Goal: Task Accomplishment & Management: Manage account settings

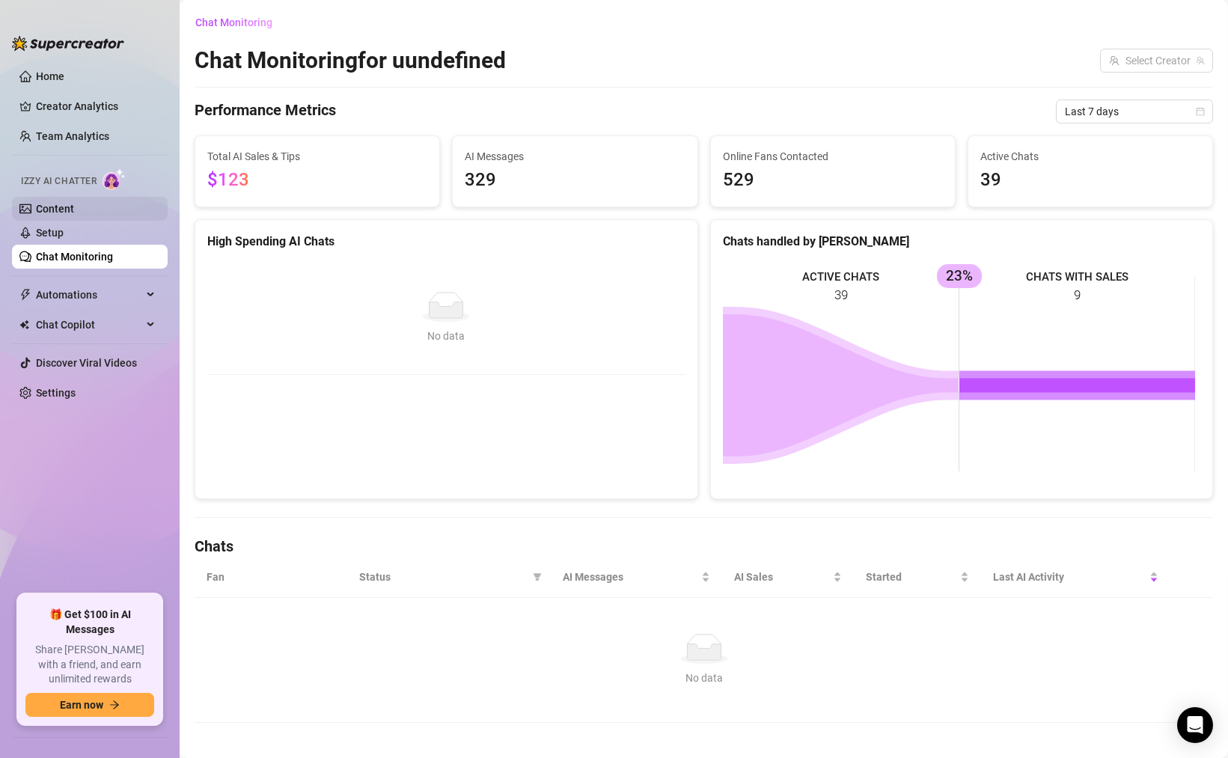
click at [74, 215] on link "Content" at bounding box center [55, 209] width 38 height 12
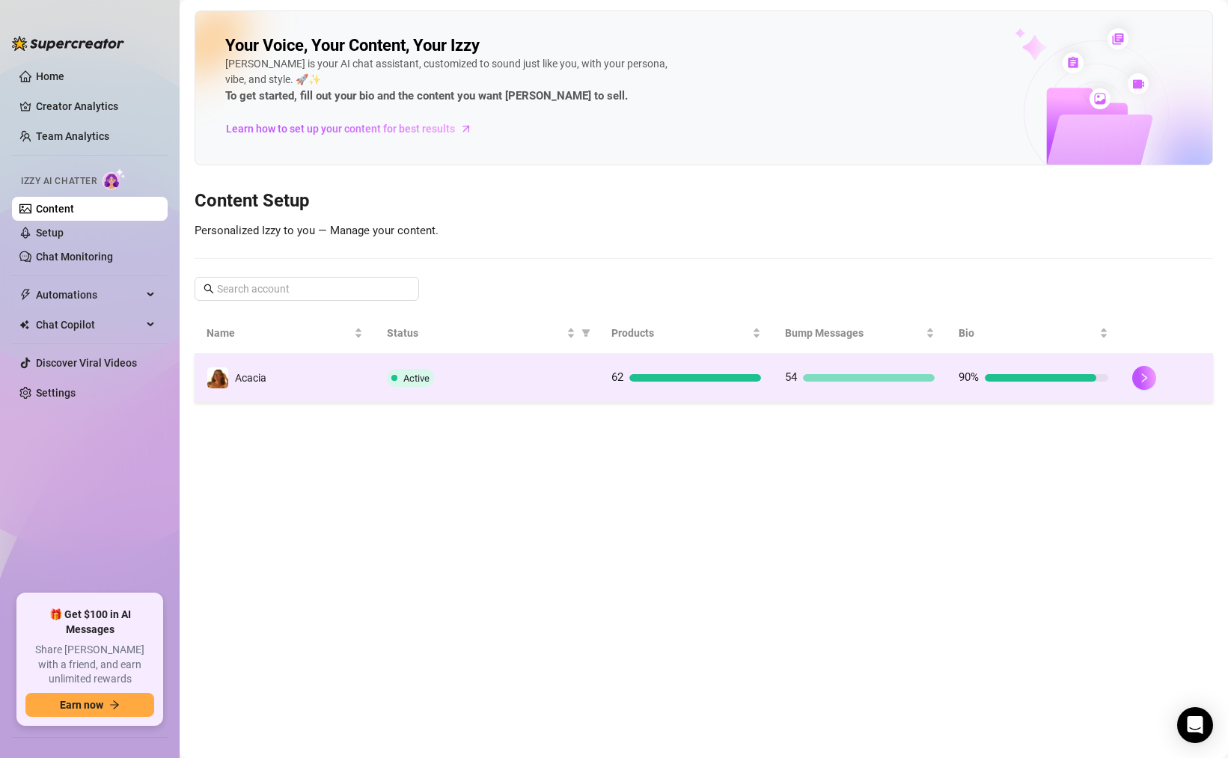
click at [830, 381] on div at bounding box center [869, 377] width 132 height 7
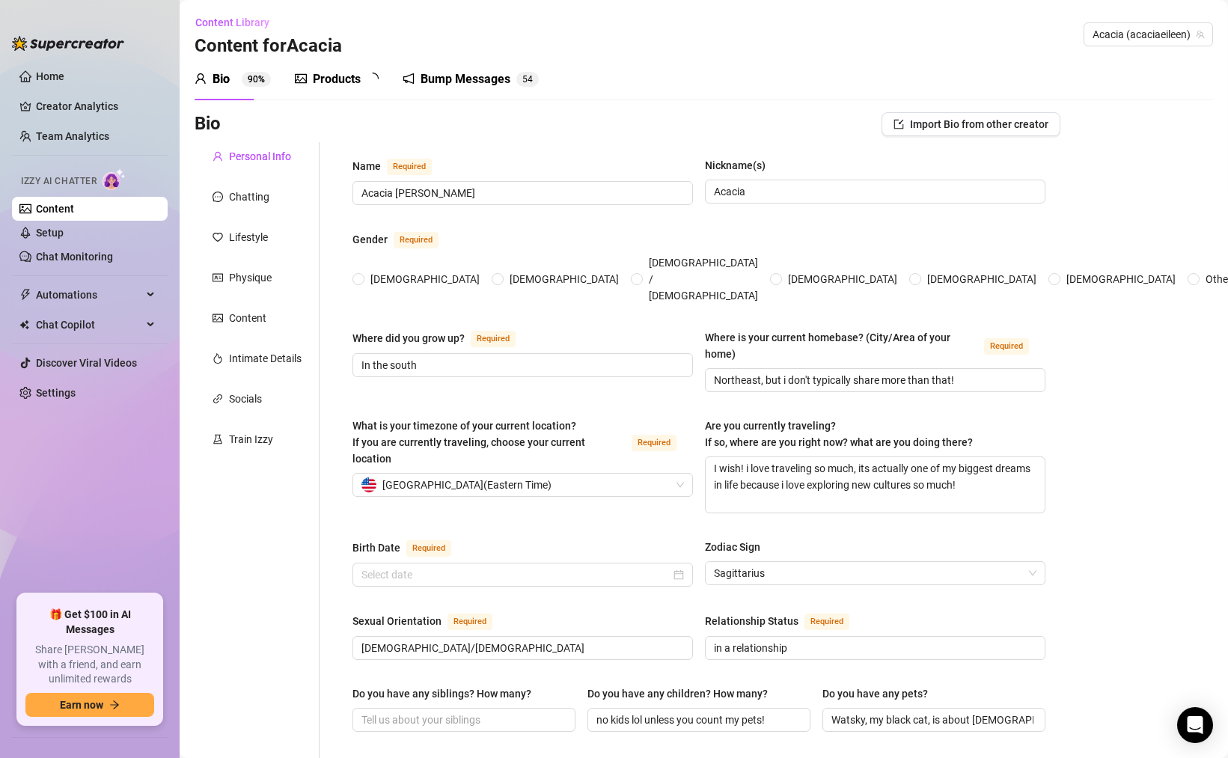
radio input "true"
type input "[DATE]"
click at [356, 84] on div "Products" at bounding box center [337, 79] width 48 height 18
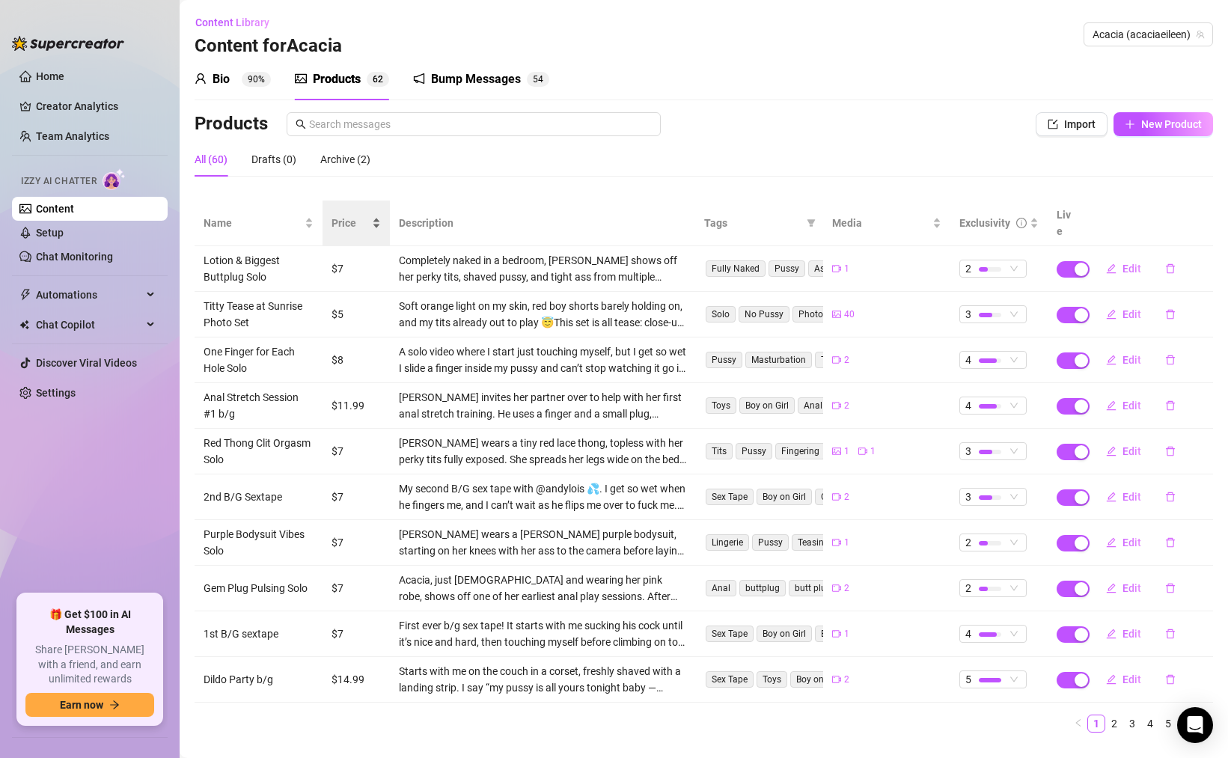
click at [360, 215] on span "Price" at bounding box center [350, 223] width 37 height 16
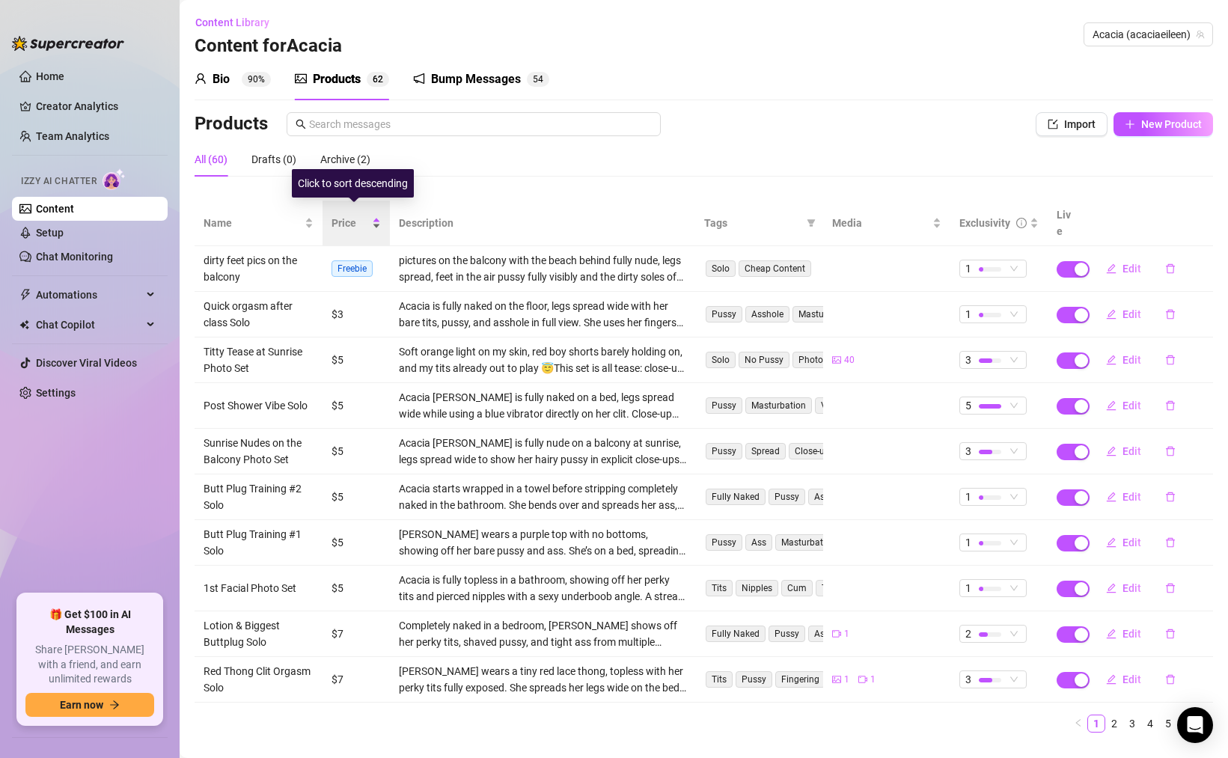
click at [367, 216] on div "Price" at bounding box center [356, 223] width 49 height 16
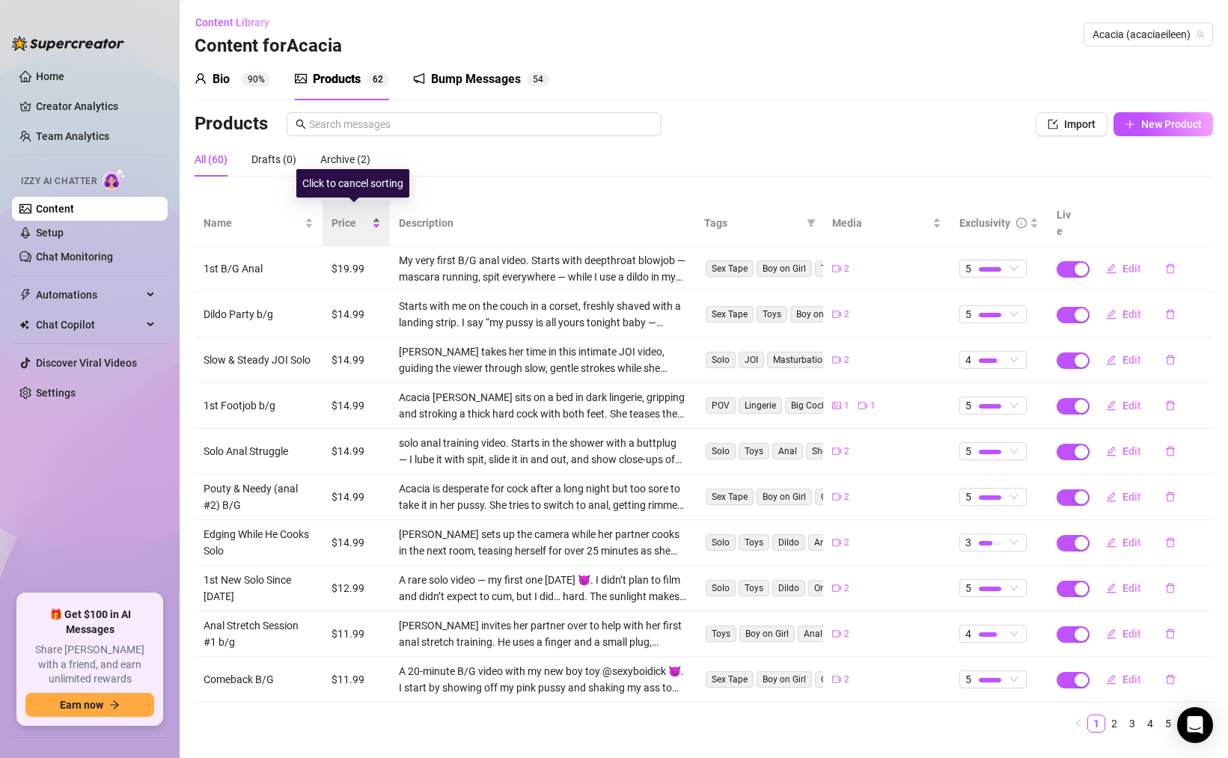
click at [367, 216] on div "Price" at bounding box center [356, 223] width 49 height 16
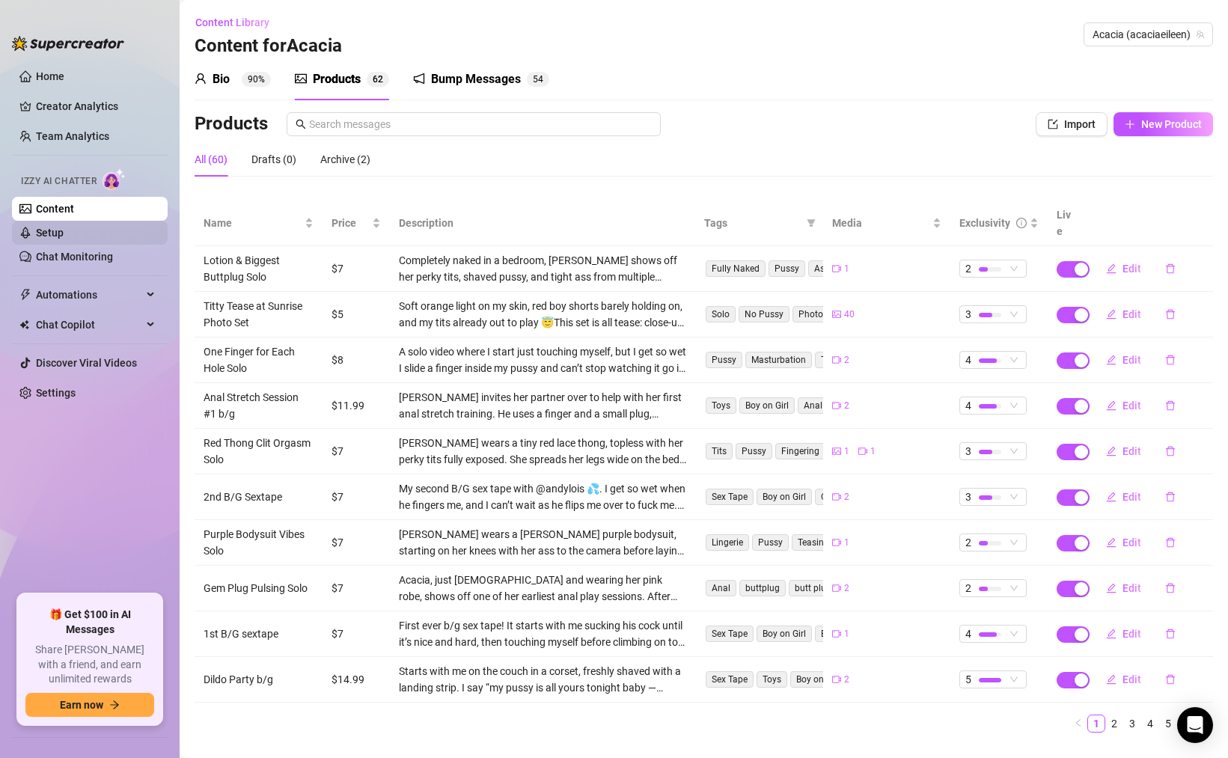
click at [64, 230] on link "Setup" at bounding box center [50, 233] width 28 height 12
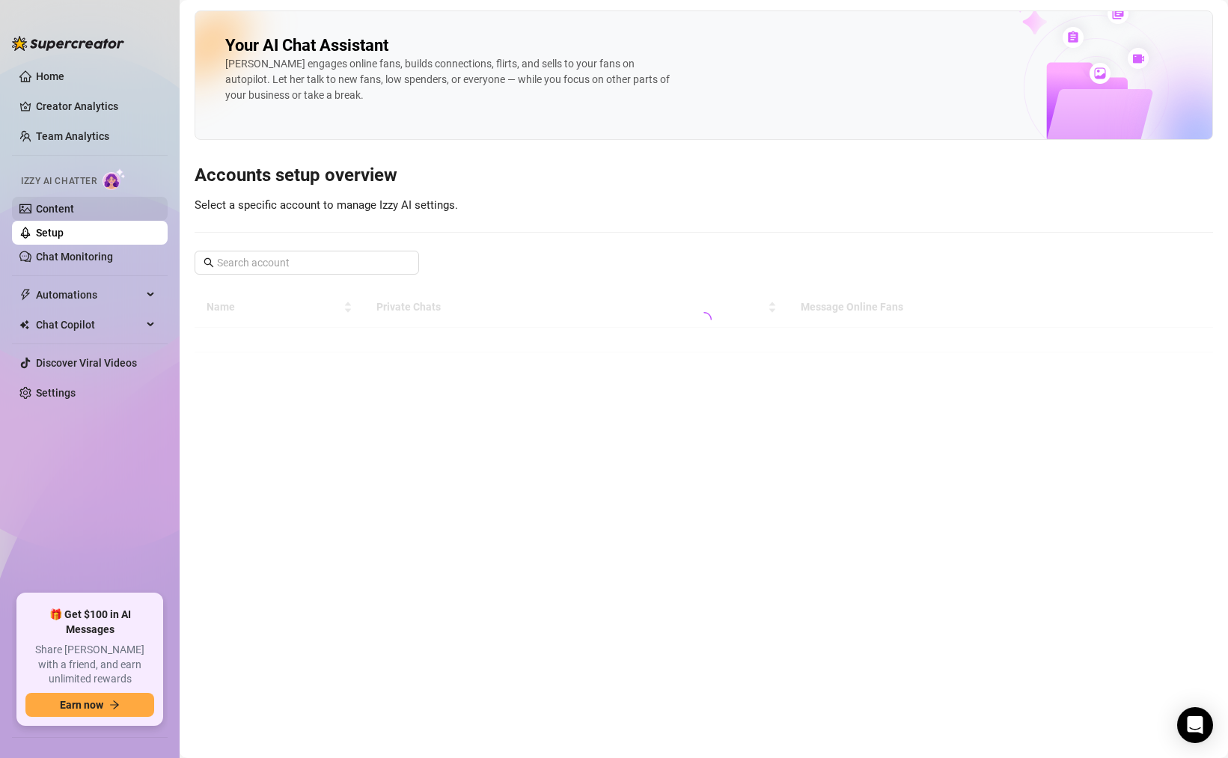
click at [74, 203] on link "Content" at bounding box center [55, 209] width 38 height 12
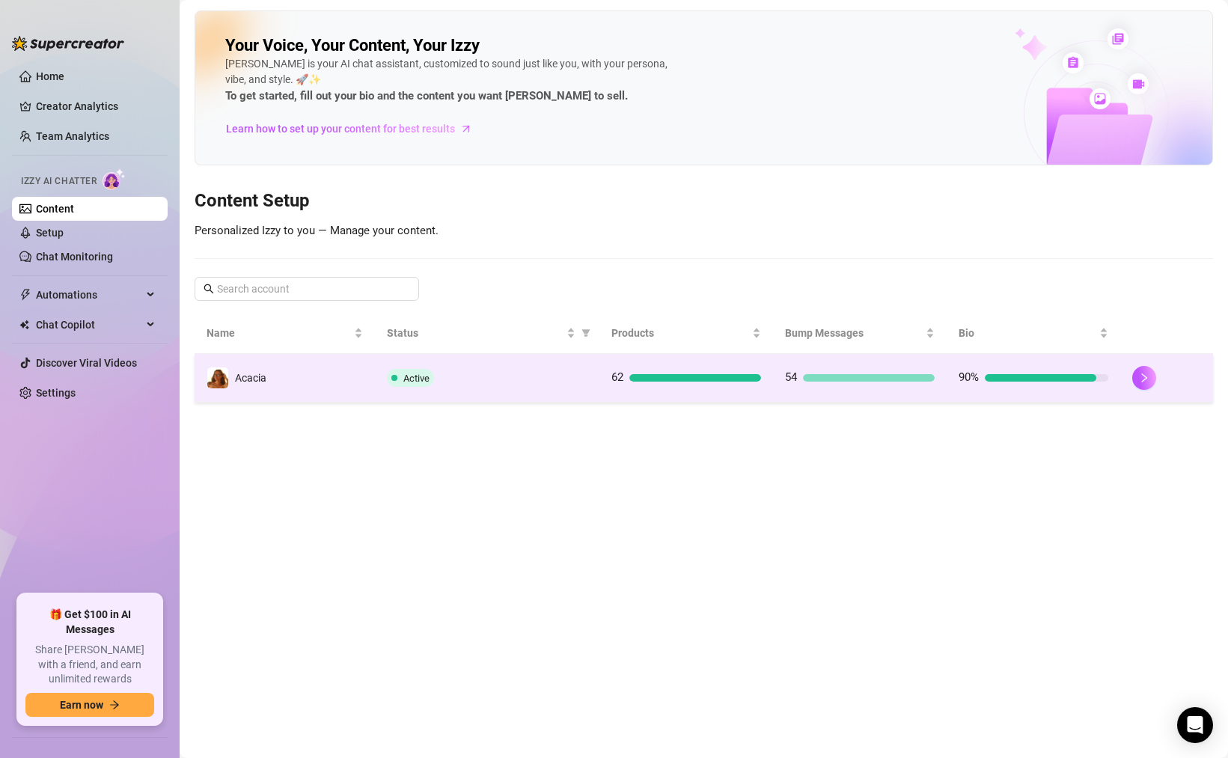
click at [621, 393] on td "62" at bounding box center [687, 378] width 174 height 49
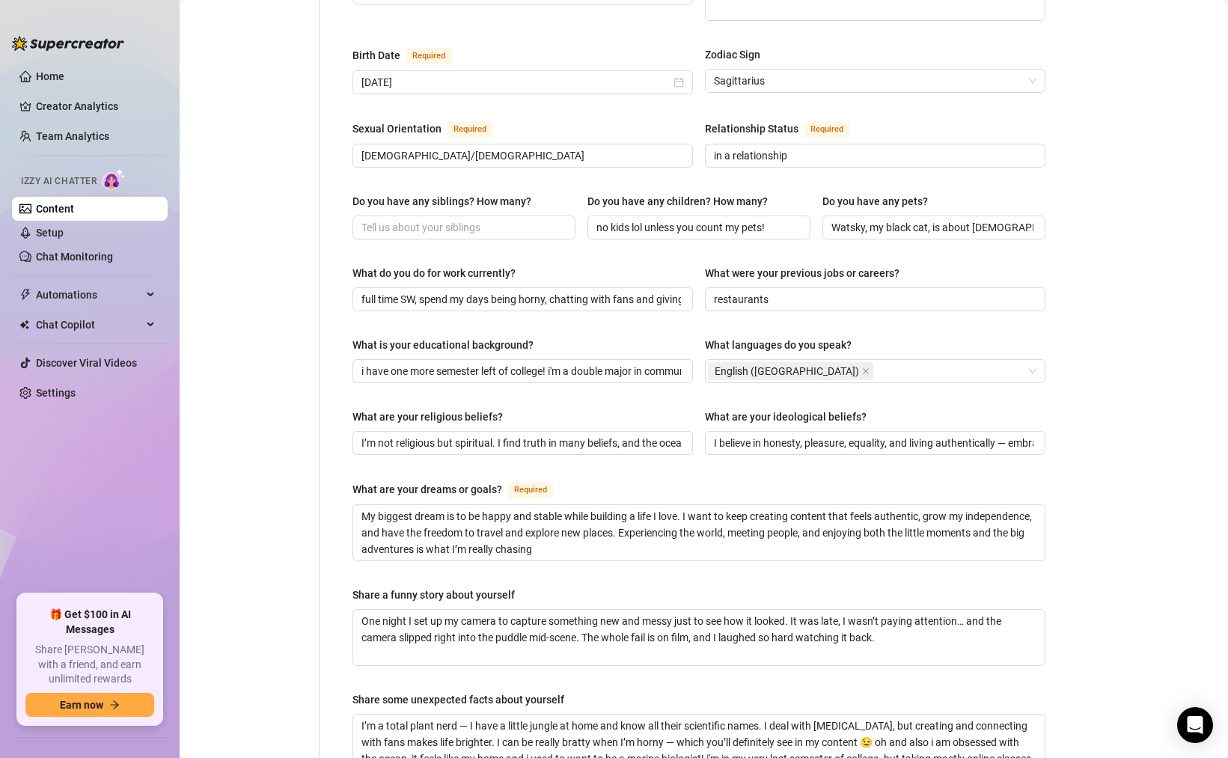
scroll to position [539, 0]
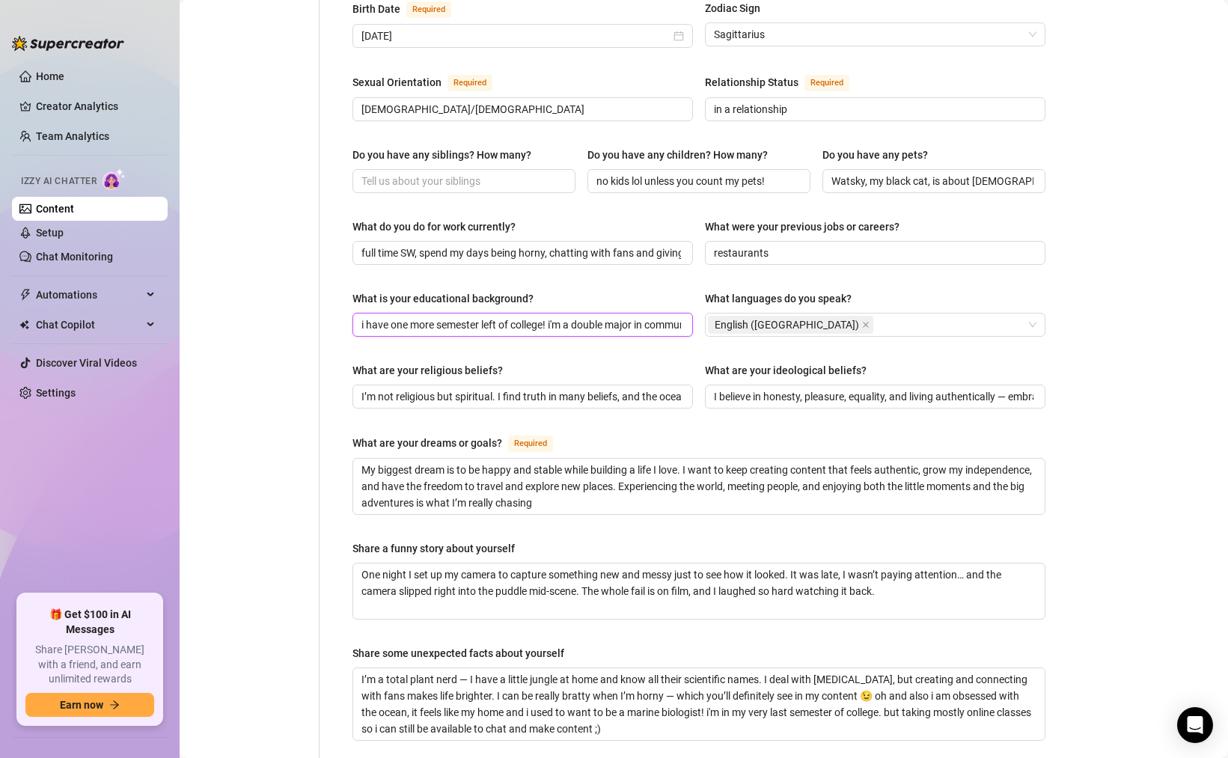
click at [670, 317] on input "i have one more semester left of college! i'm a double major in communications …" at bounding box center [522, 325] width 320 height 16
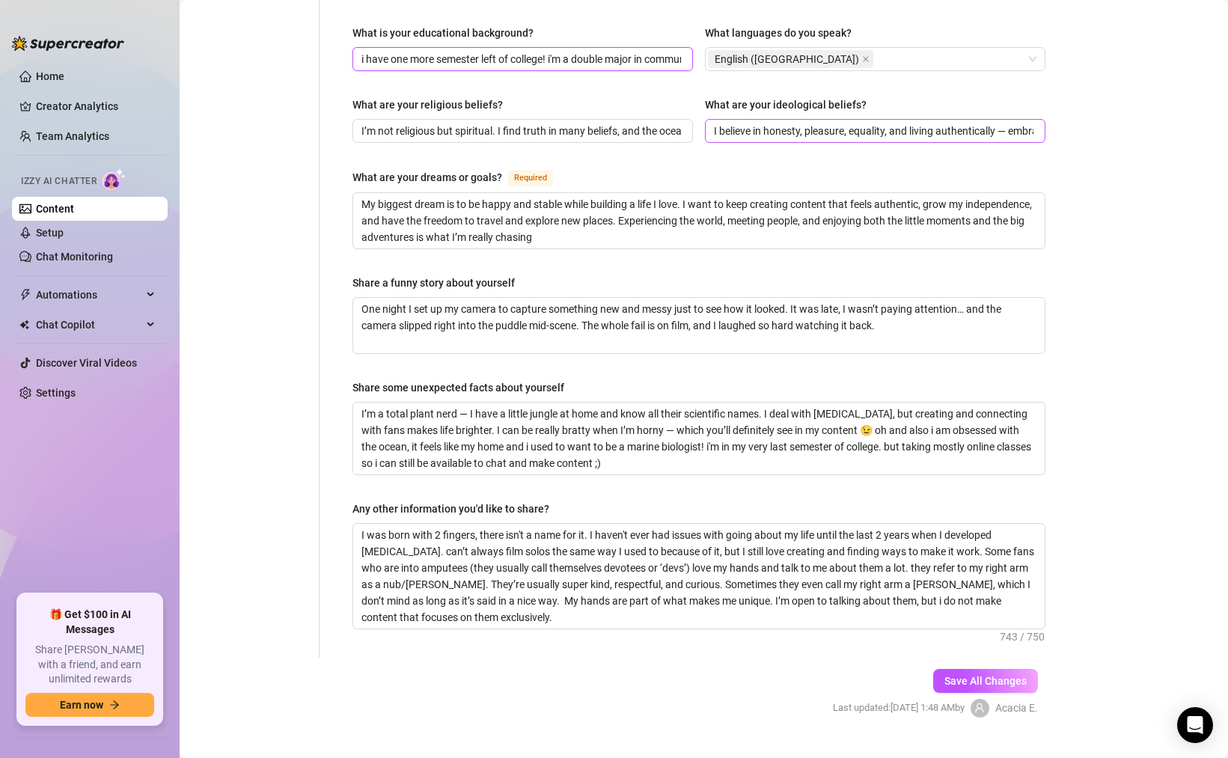
scroll to position [806, 0]
